Goal: Information Seeking & Learning: Check status

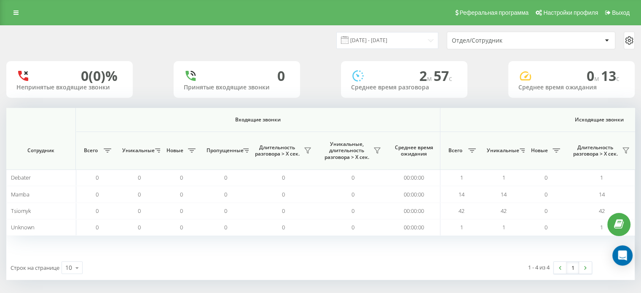
scroll to position [0, 548]
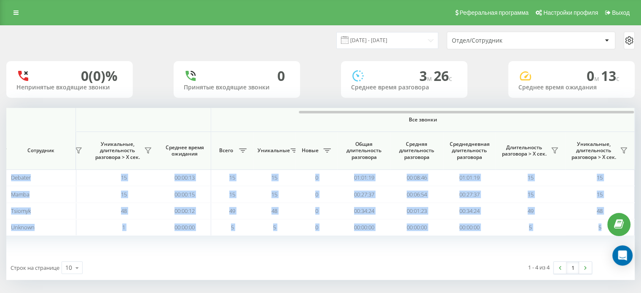
drag, startPoint x: 268, startPoint y: 113, endPoint x: 647, endPoint y: 123, distance: 379.1
click at [641, 123] on html "choice31.com Проекты choice31.com Дашборд Центр обращений Аналитика Ваши отчеты…" at bounding box center [320, 146] width 641 height 293
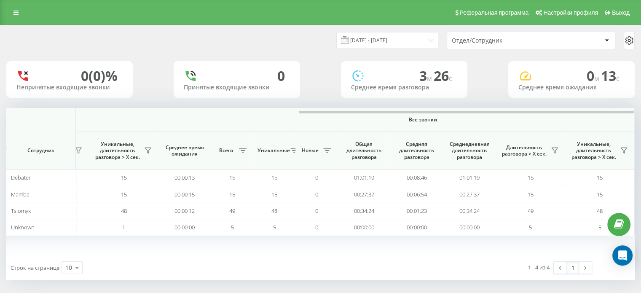
click at [366, 249] on div "Входящие звонки Исходящие звонки Все звонки Сотрудник Всего Уникальные Новые Пр…" at bounding box center [320, 182] width 629 height 148
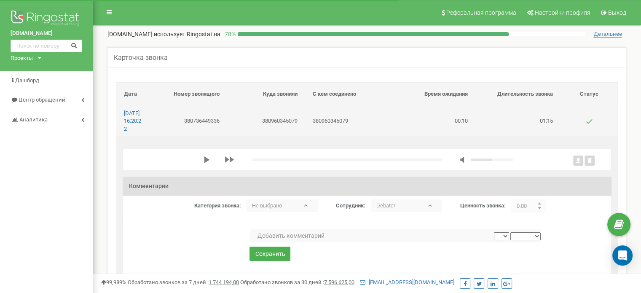
click at [388, 116] on td "380960345079" at bounding box center [347, 121] width 85 height 30
click at [140, 168] on div "00:00 x -01:16" at bounding box center [367, 160] width 489 height 22
click at [190, 163] on polygon "media player" at bounding box center [192, 159] width 5 height 7
click at [236, 164] on div "x" at bounding box center [358, 160] width 337 height 8
click at [251, 161] on div "media player" at bounding box center [346, 160] width 190 height 3
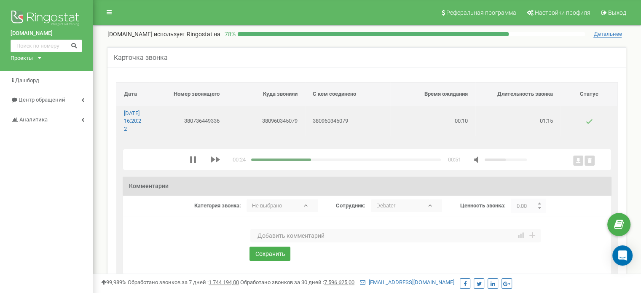
drag, startPoint x: 273, startPoint y: 166, endPoint x: 282, endPoint y: 168, distance: 8.6
click at [273, 161] on div "media player" at bounding box center [346, 160] width 190 height 3
click at [301, 161] on div "media player" at bounding box center [346, 160] width 190 height 3
click at [347, 164] on div "x" at bounding box center [358, 160] width 337 height 8
click at [347, 161] on div "media player" at bounding box center [346, 160] width 190 height 3
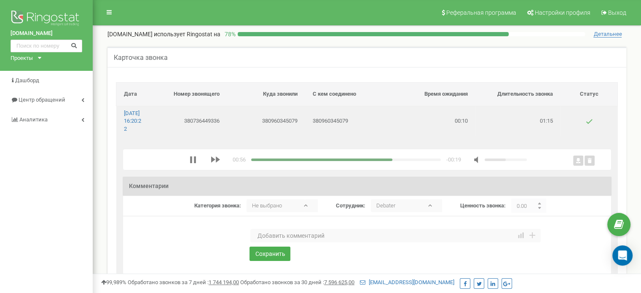
click at [364, 161] on div "media player" at bounding box center [346, 160] width 190 height 3
click at [376, 161] on div "media player" at bounding box center [346, 160] width 190 height 3
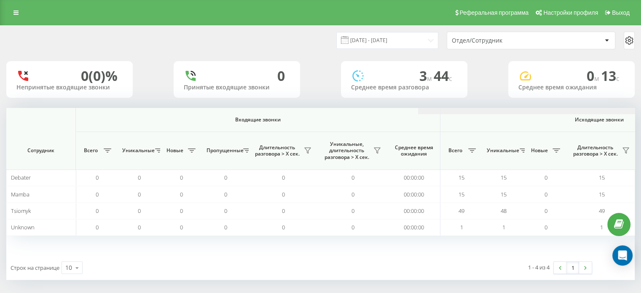
scroll to position [0, 548]
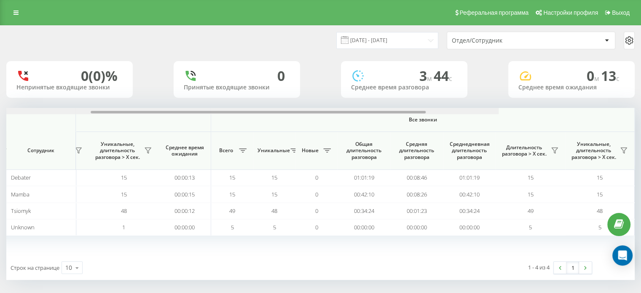
drag, startPoint x: 302, startPoint y: 111, endPoint x: 632, endPoint y: 132, distance: 331.2
click at [636, 134] on div "[DATE] - [DATE] Отдел/Сотрудник 0 (0)% Непринятые входящие звонки 0 Принятые вх…" at bounding box center [320, 161] width 641 height 272
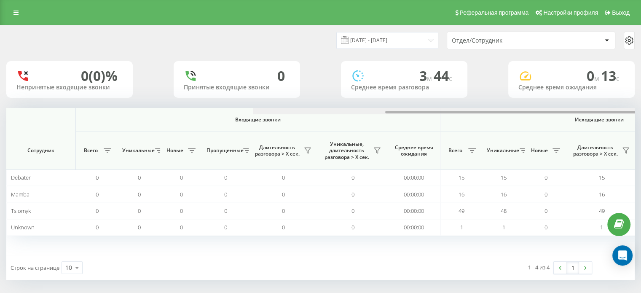
drag, startPoint x: 310, startPoint y: 112, endPoint x: 101, endPoint y: 163, distance: 215.3
click at [101, 163] on div "Входящие звонки Исходящие звонки Все звонки Сотрудник Всего Уникальные Новые Пр…" at bounding box center [320, 182] width 629 height 148
